Goal: Book appointment/travel/reservation

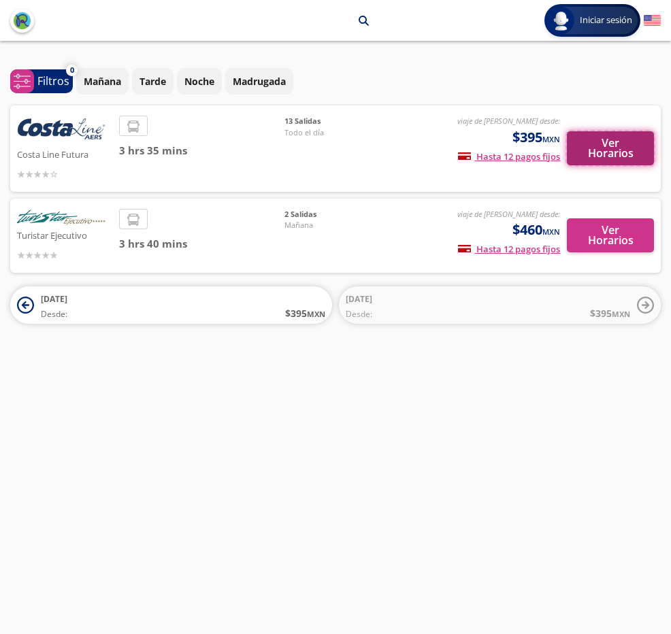
click at [597, 157] on button "Ver Horarios" at bounding box center [610, 148] width 87 height 34
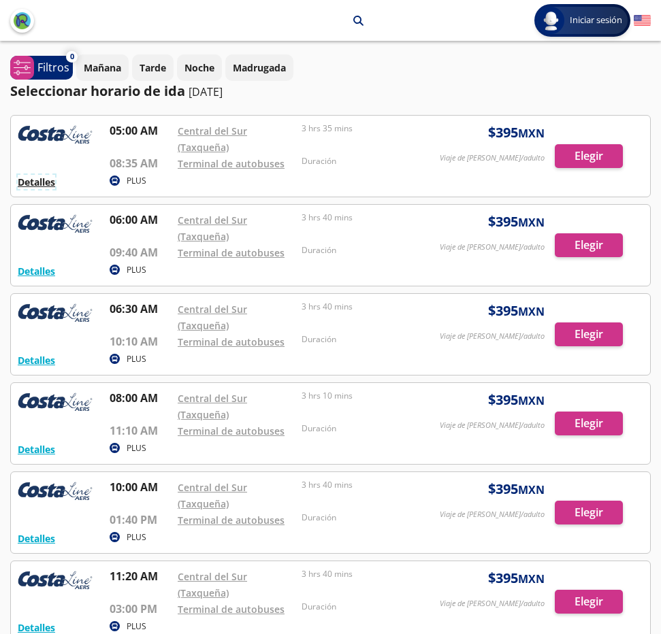
click at [42, 186] on button "Detalles" at bounding box center [36, 182] width 37 height 14
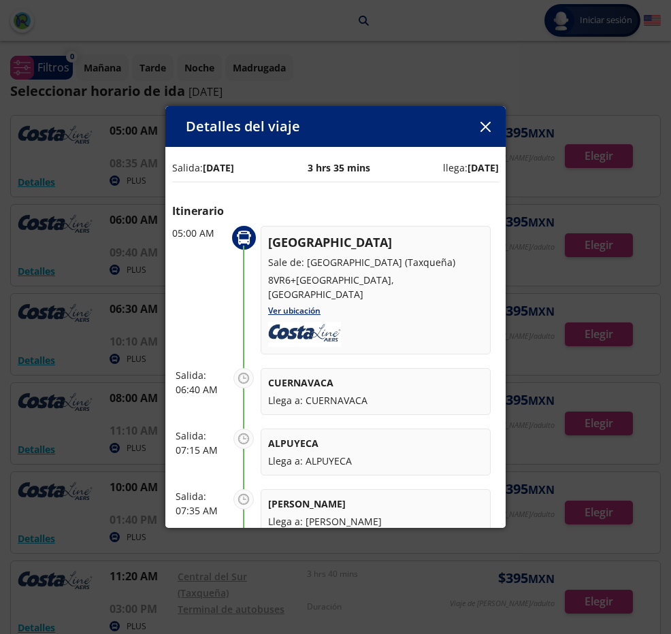
click at [485, 125] on icon "button" at bounding box center [485, 127] width 10 height 10
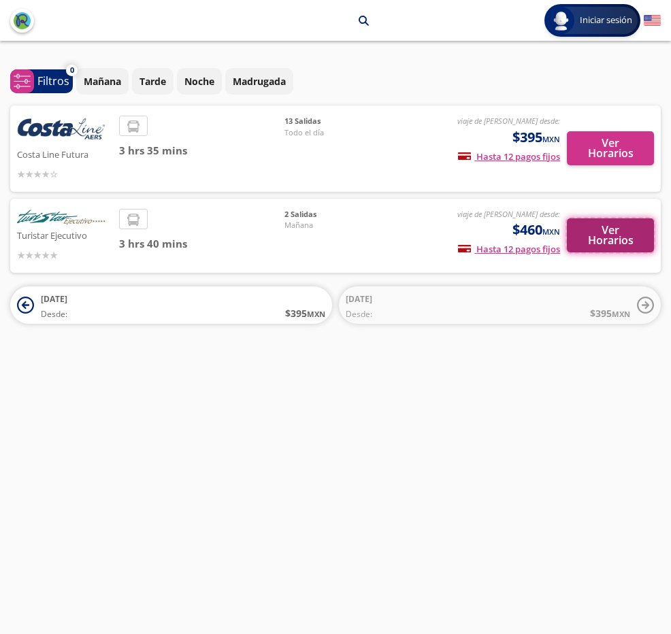
click at [614, 240] on button "Ver Horarios" at bounding box center [610, 235] width 87 height 34
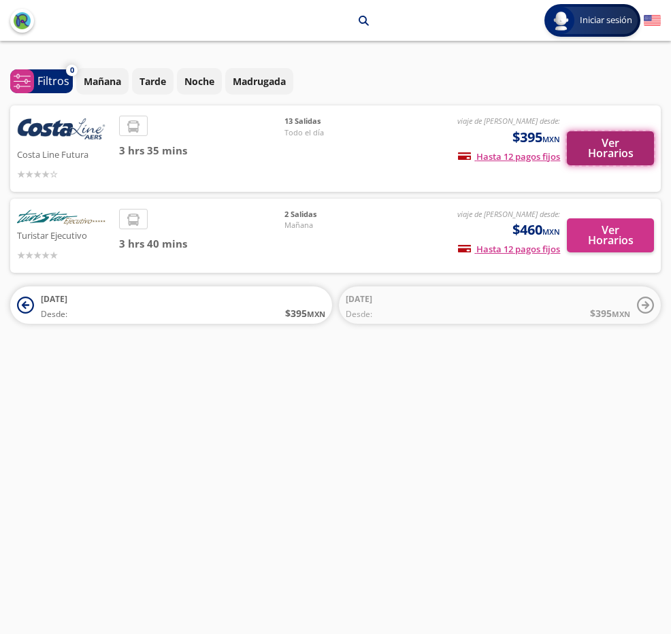
click at [616, 143] on button "Ver Horarios" at bounding box center [610, 148] width 87 height 34
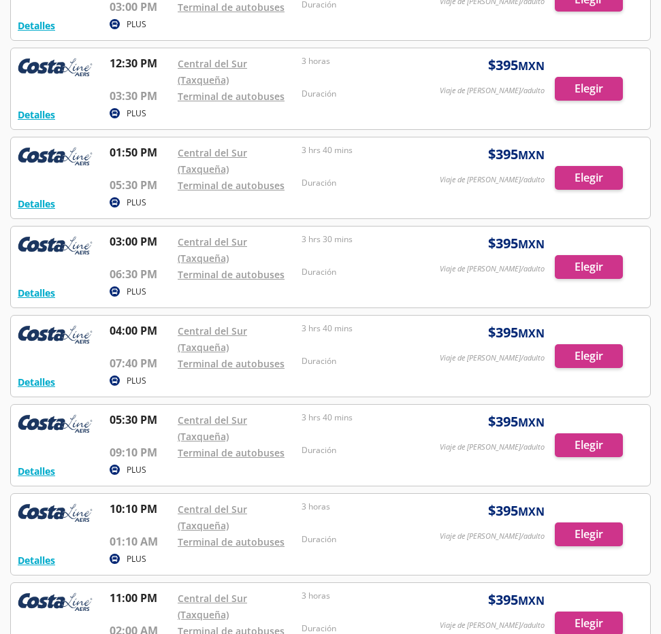
scroll to position [614, 0]
